Goal: Task Accomplishment & Management: Manage account settings

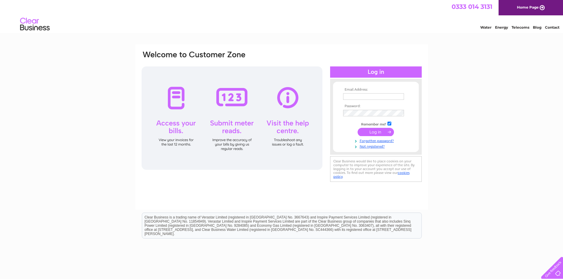
type input "[EMAIL_ADDRESS][DOMAIN_NAME]"
click at [375, 130] on input "submit" at bounding box center [375, 132] width 36 height 8
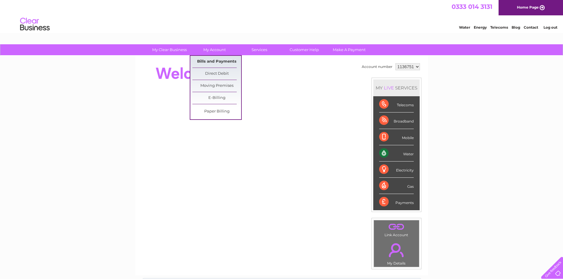
click at [210, 58] on link "Bills and Payments" at bounding box center [216, 62] width 49 height 12
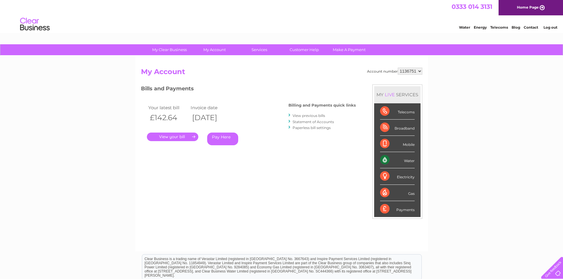
click at [175, 134] on link "." at bounding box center [172, 137] width 51 height 9
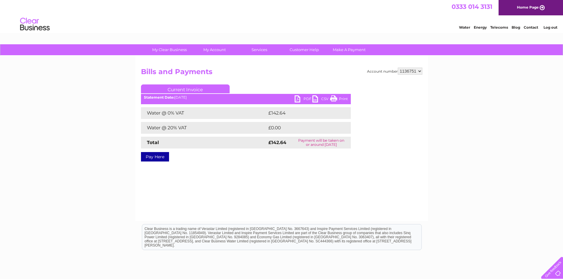
click at [304, 97] on link "PDF" at bounding box center [303, 99] width 18 height 9
